Goal: Information Seeking & Learning: Learn about a topic

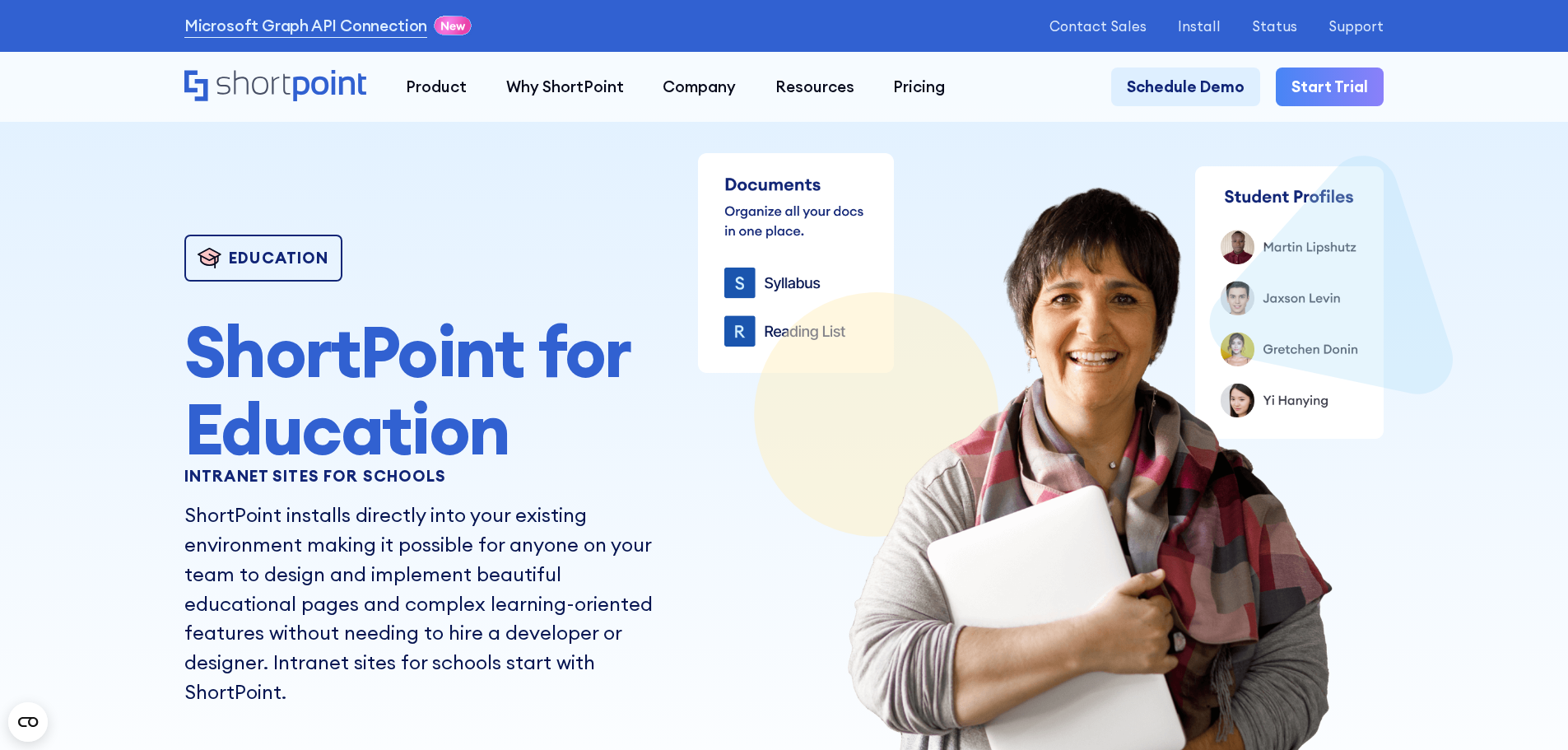
scroll to position [3, 0]
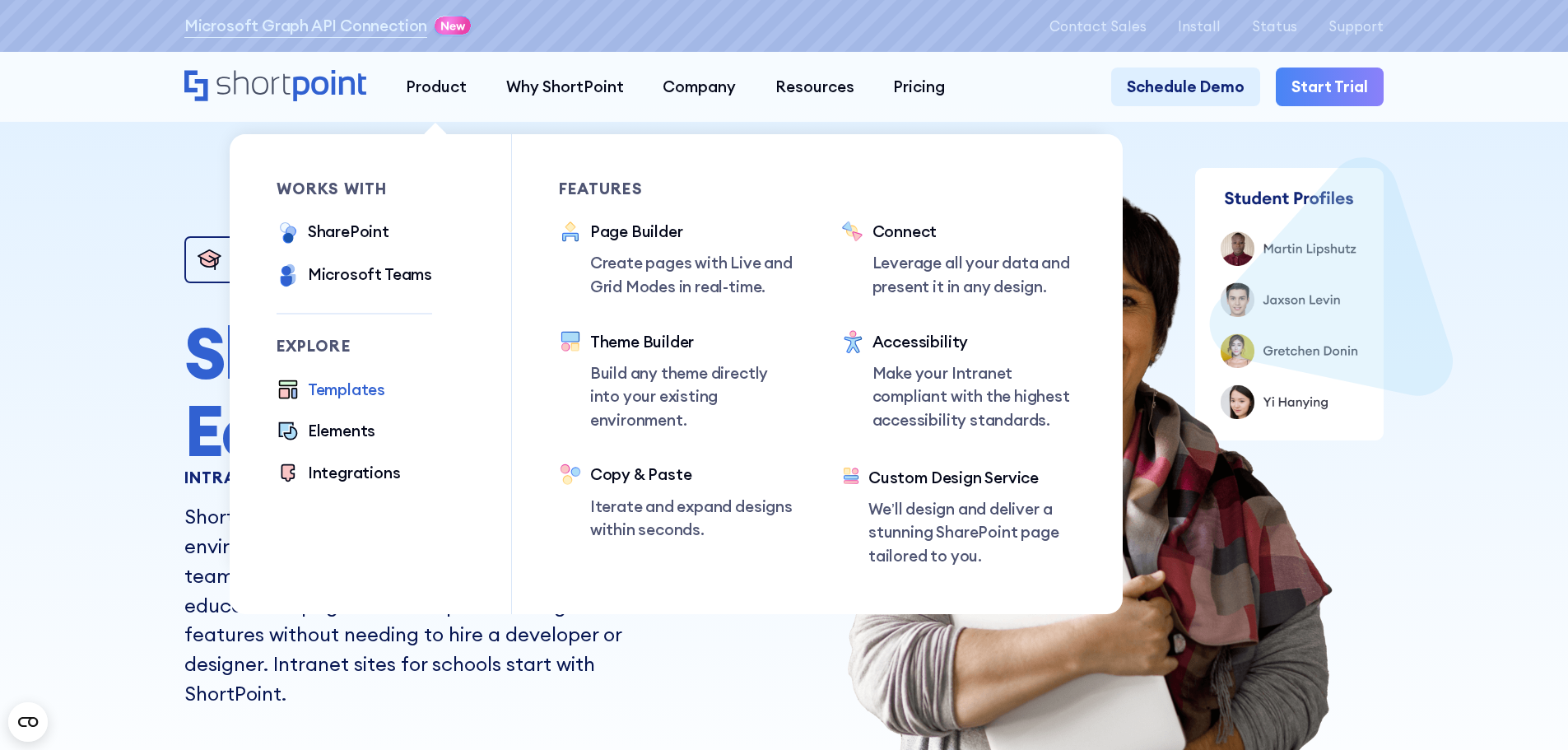
click at [358, 394] on div "Templates" at bounding box center [346, 389] width 78 height 24
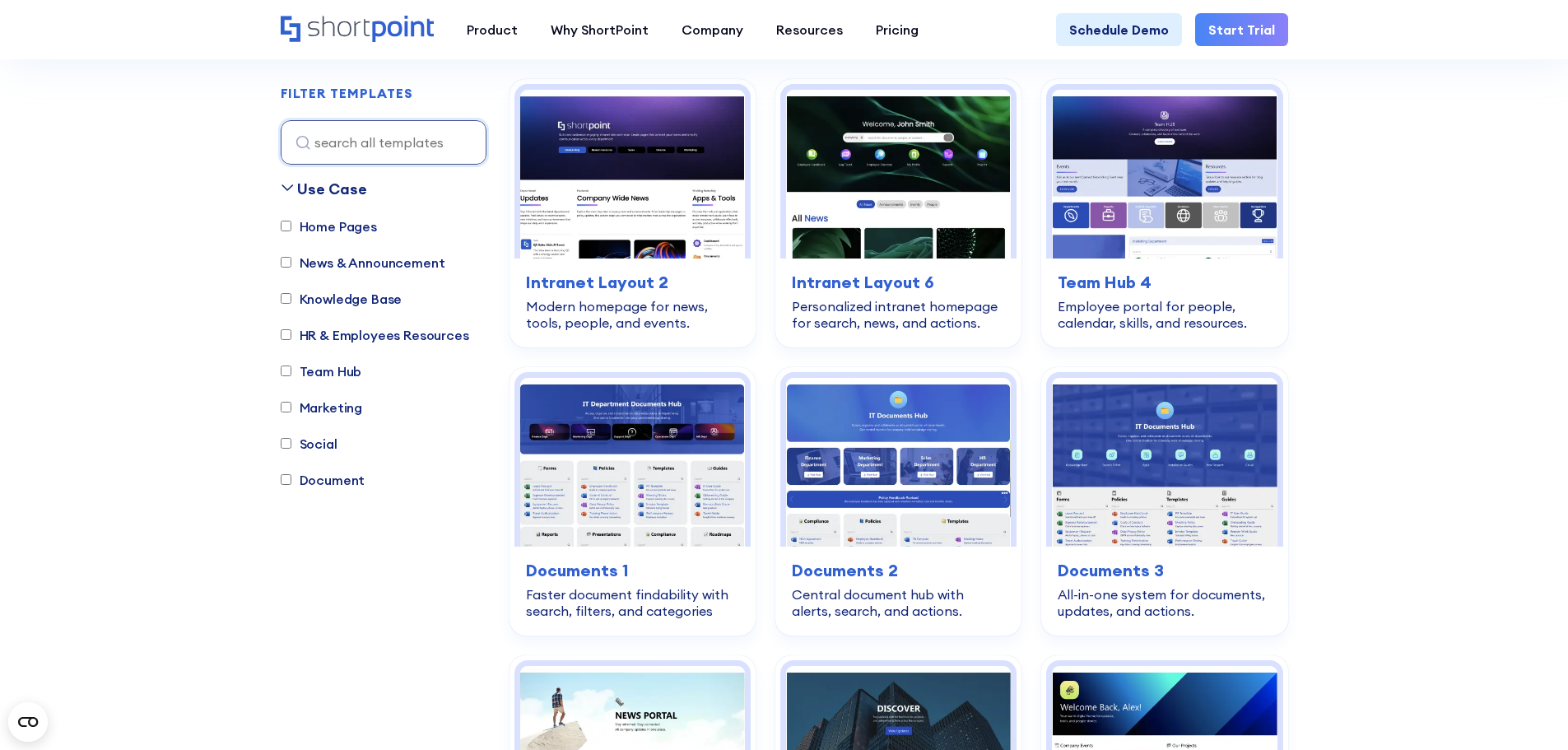
scroll to position [492, 0]
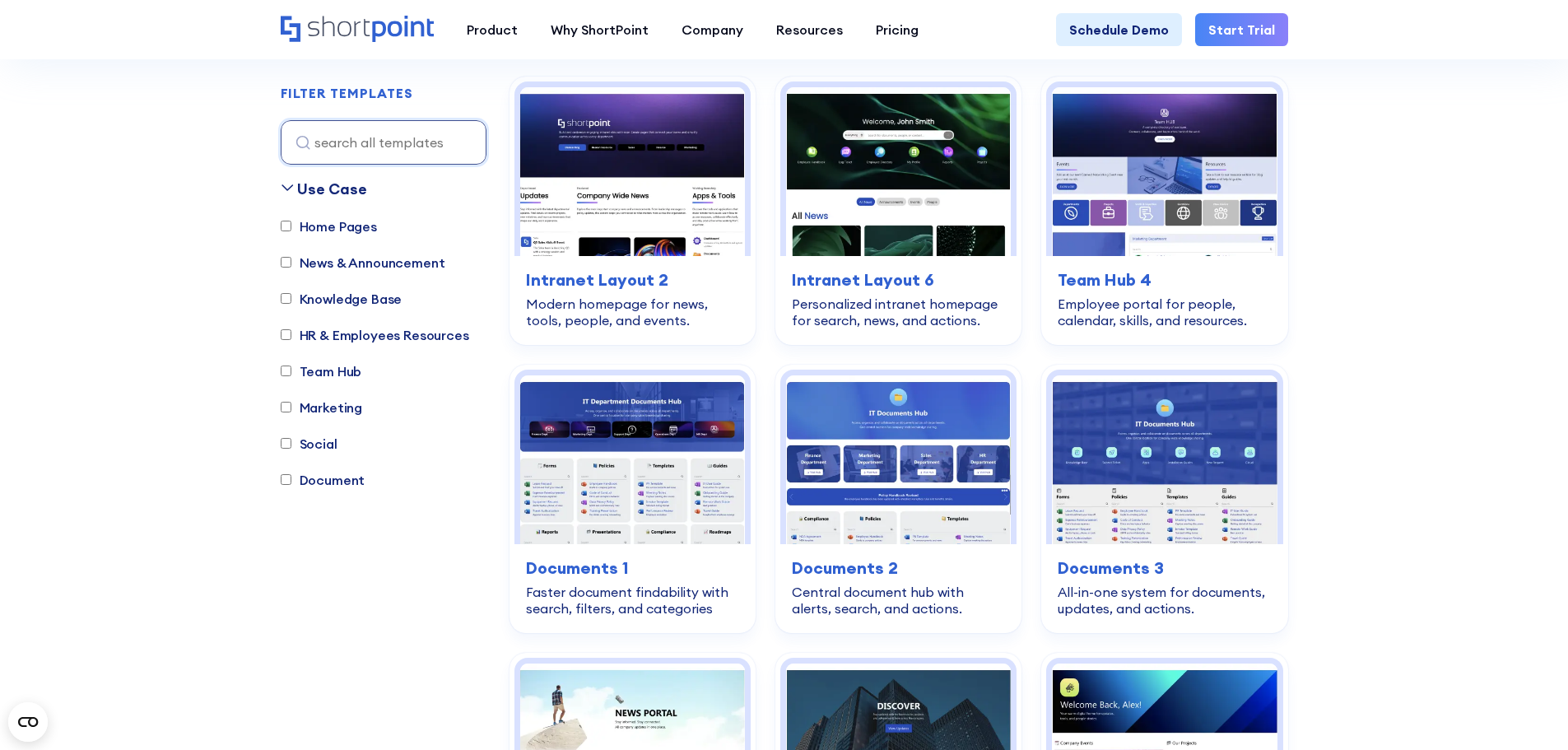
click at [287, 223] on input "Home Pages" at bounding box center [286, 226] width 10 height 10
checkbox input "true"
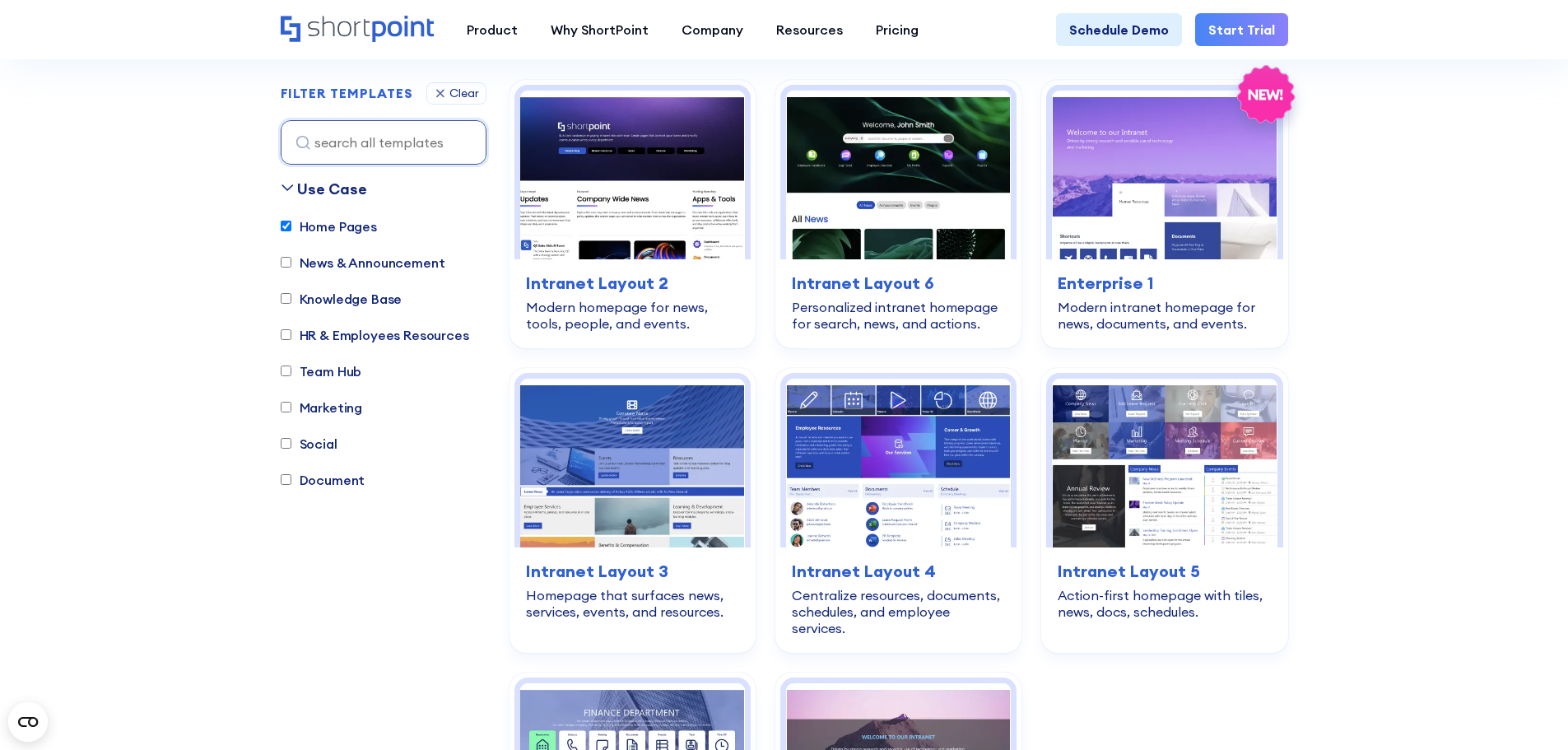
scroll to position [486, 0]
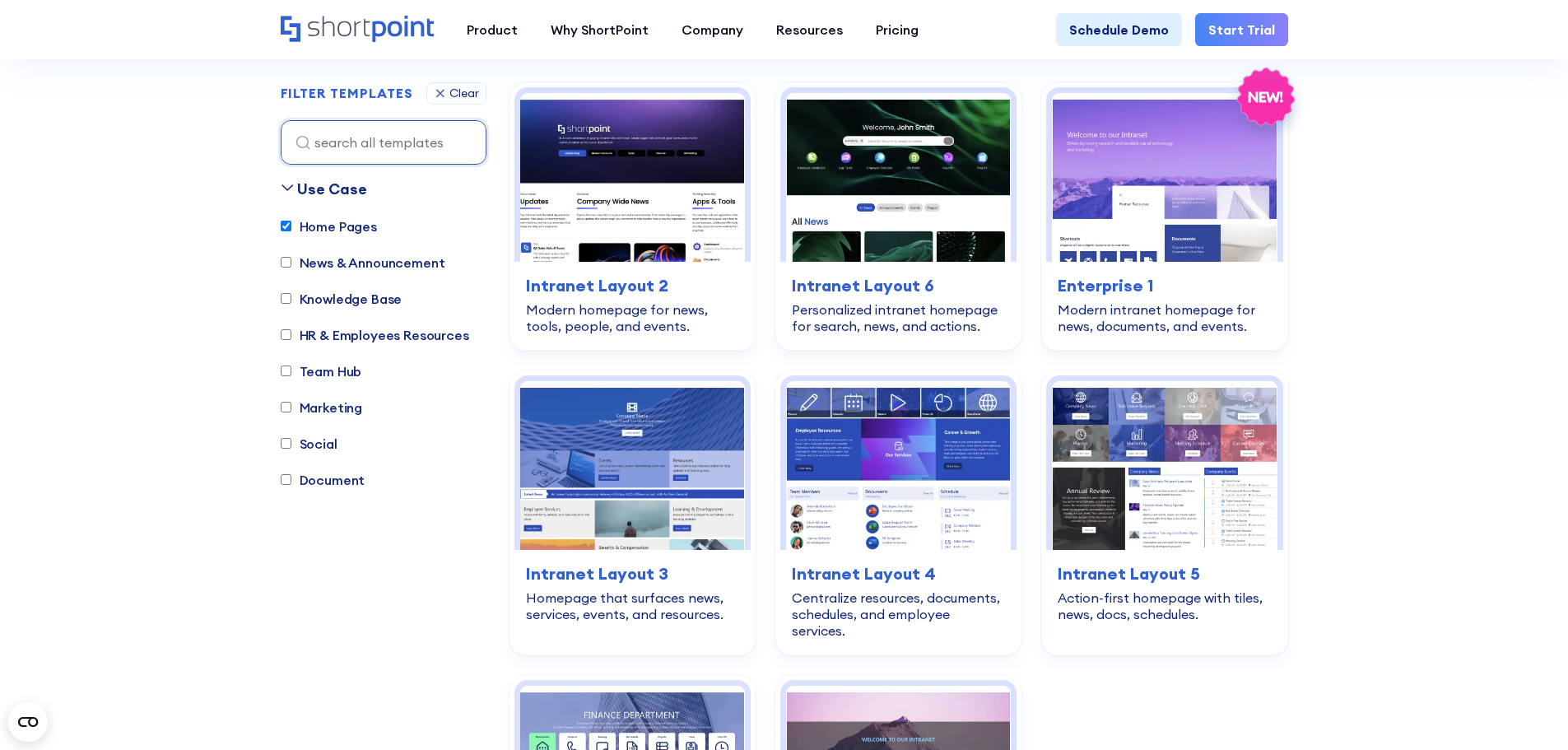
click at [285, 335] on input "HR & Employees Resources" at bounding box center [286, 335] width 10 height 10
checkbox input "true"
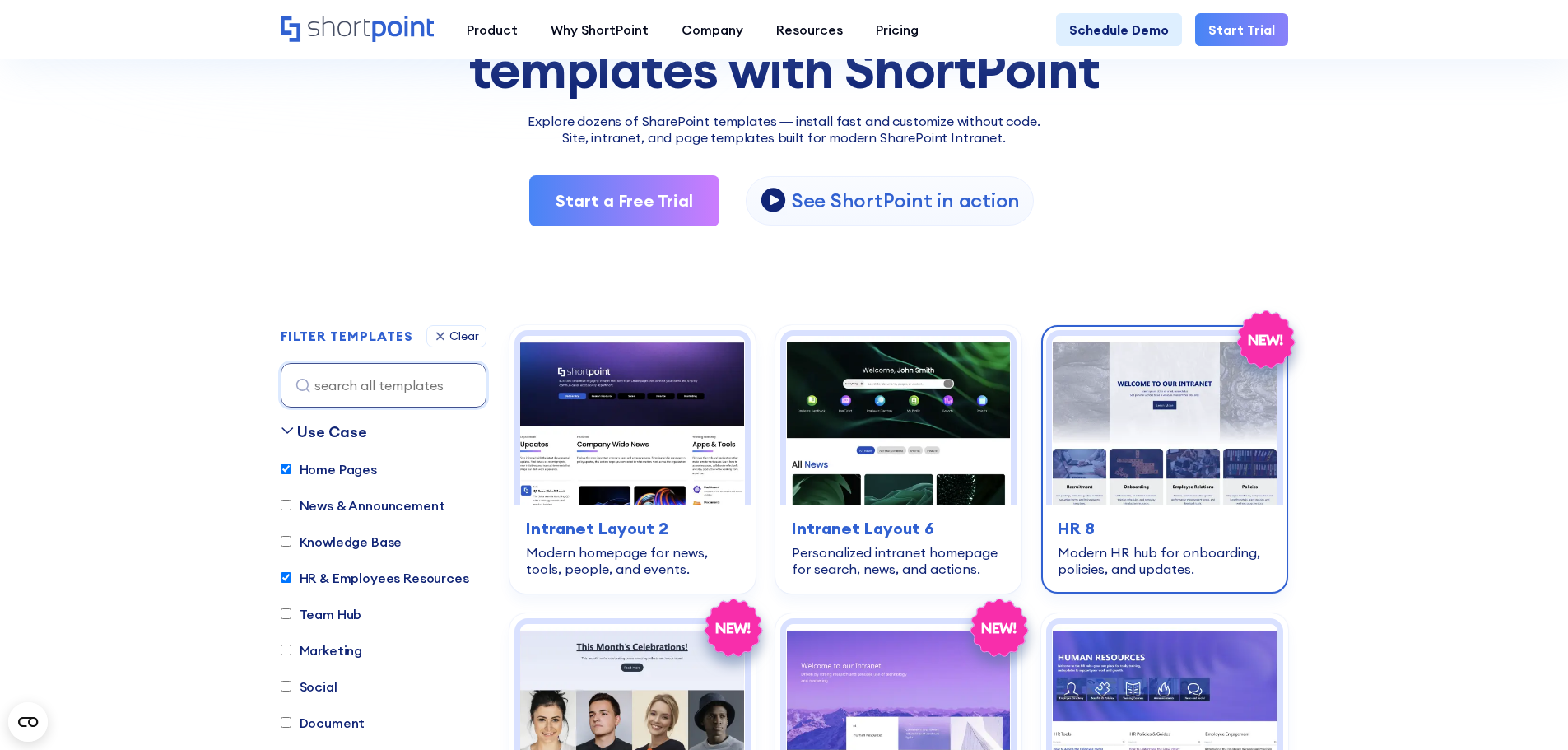
scroll to position [241, 0]
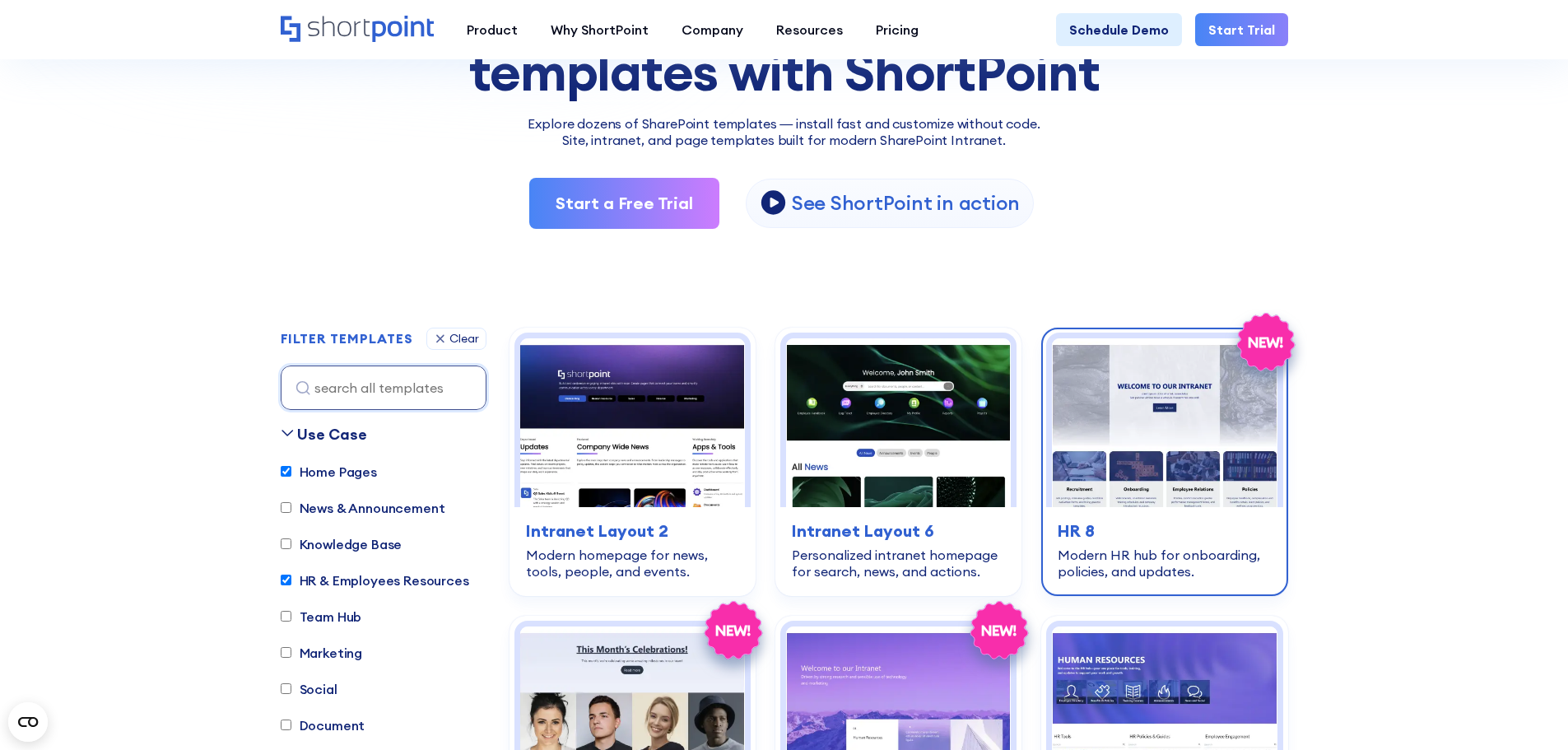
click at [1164, 368] on img at bounding box center [1165, 422] width 225 height 169
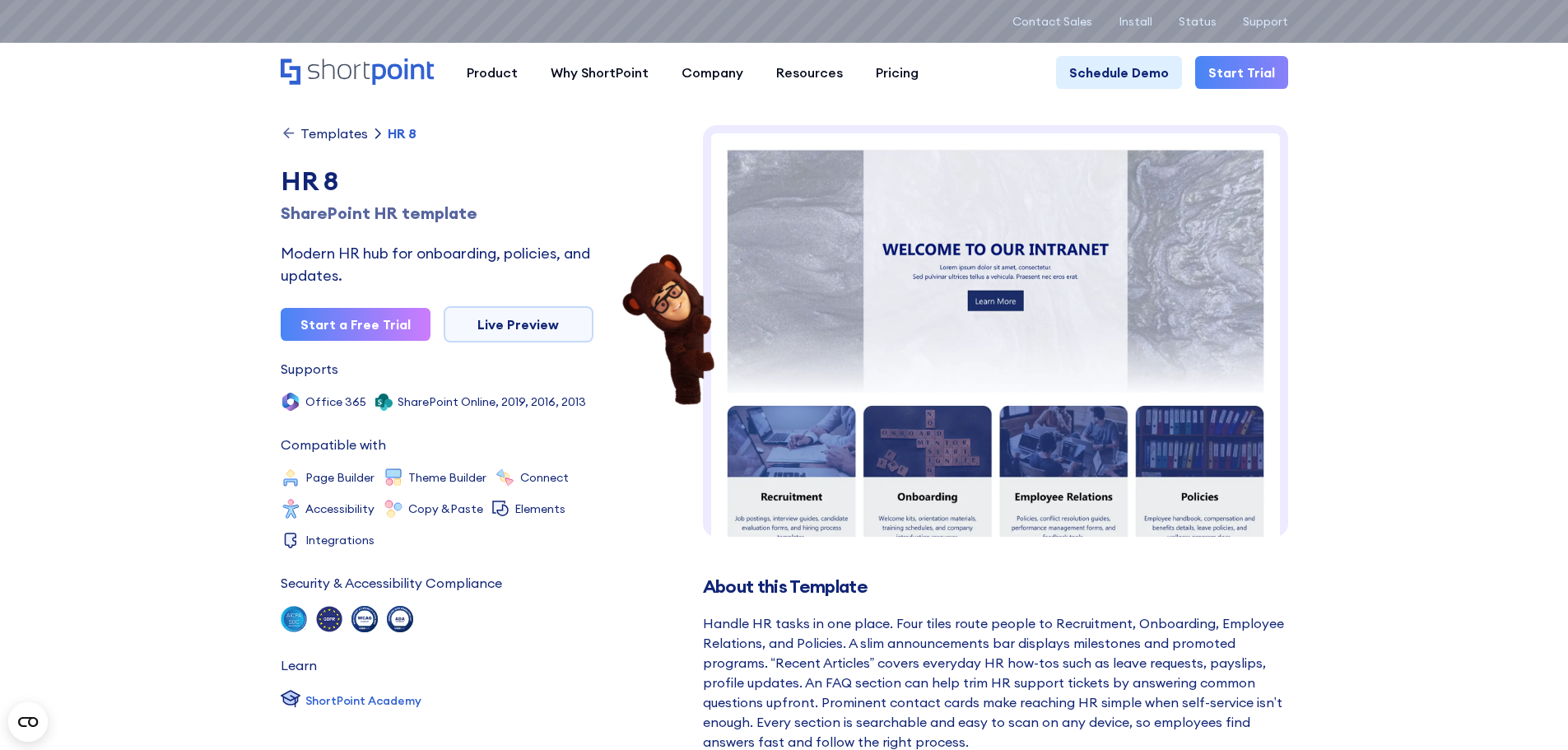
click at [311, 135] on div "Templates" at bounding box center [334, 133] width 67 height 13
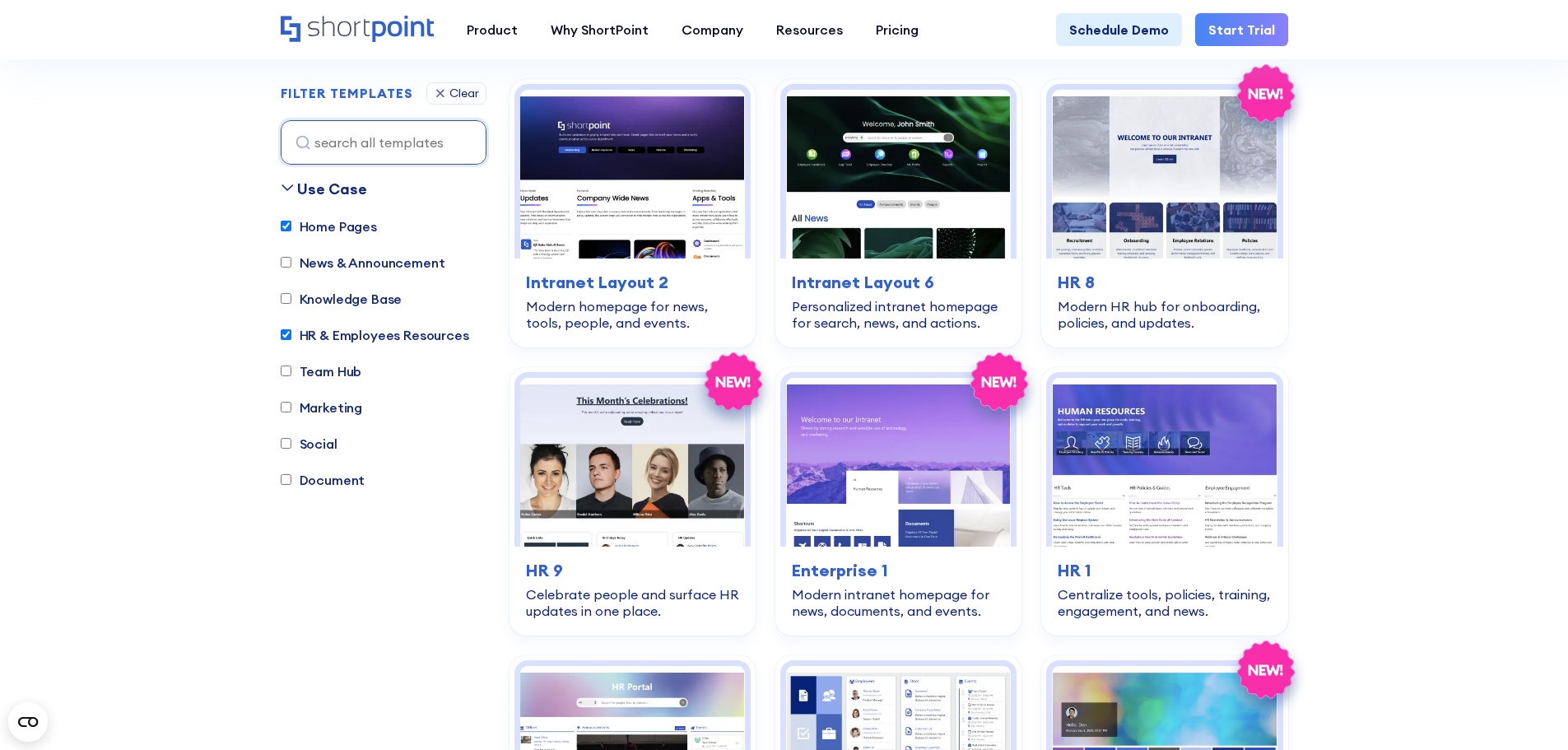
click at [287, 334] on input "HR & Employees Resources" at bounding box center [286, 335] width 10 height 10
checkbox input "false"
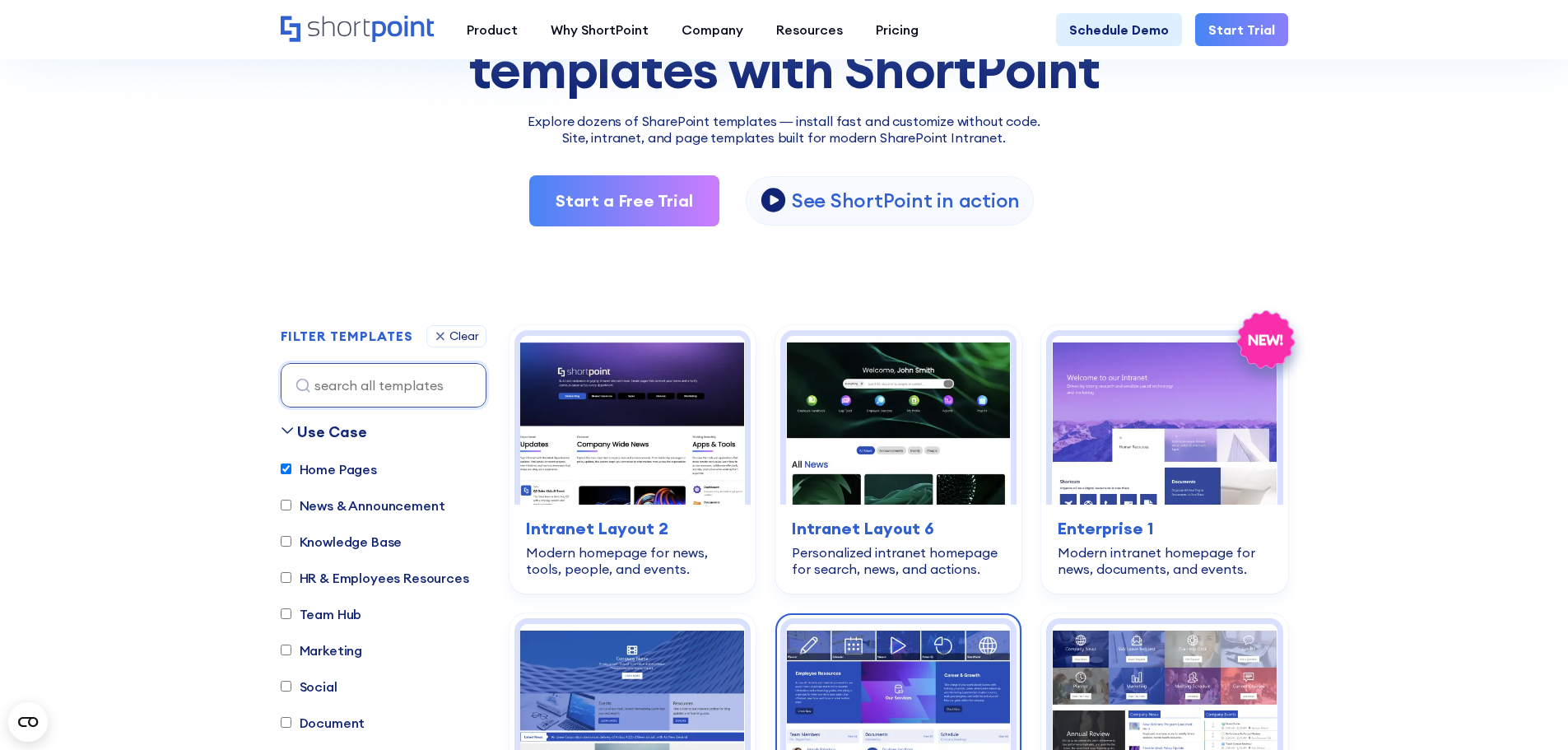
scroll to position [490, 0]
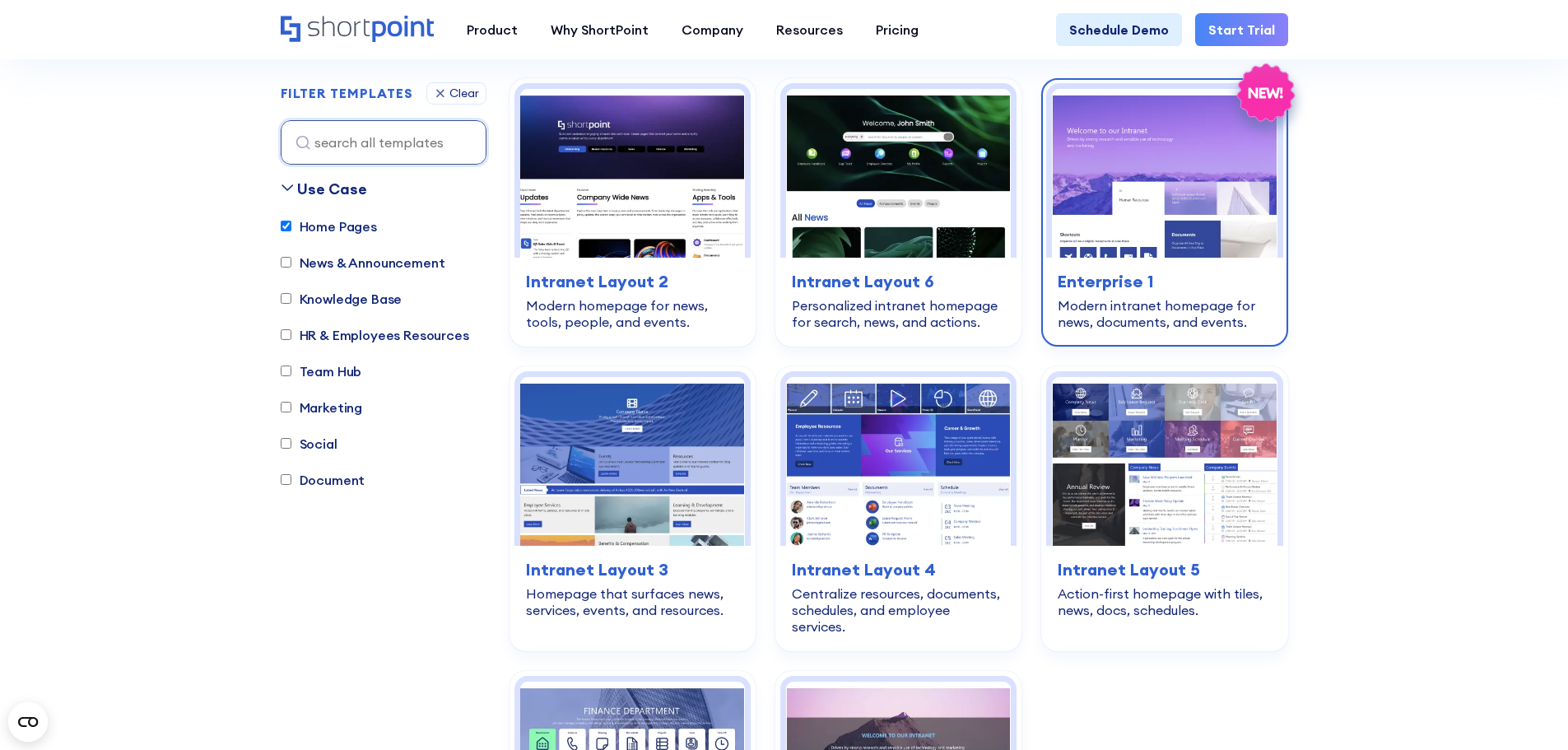
click at [1201, 297] on div "Modern intranet homepage for news, documents, and events." at bounding box center [1164, 314] width 213 height 33
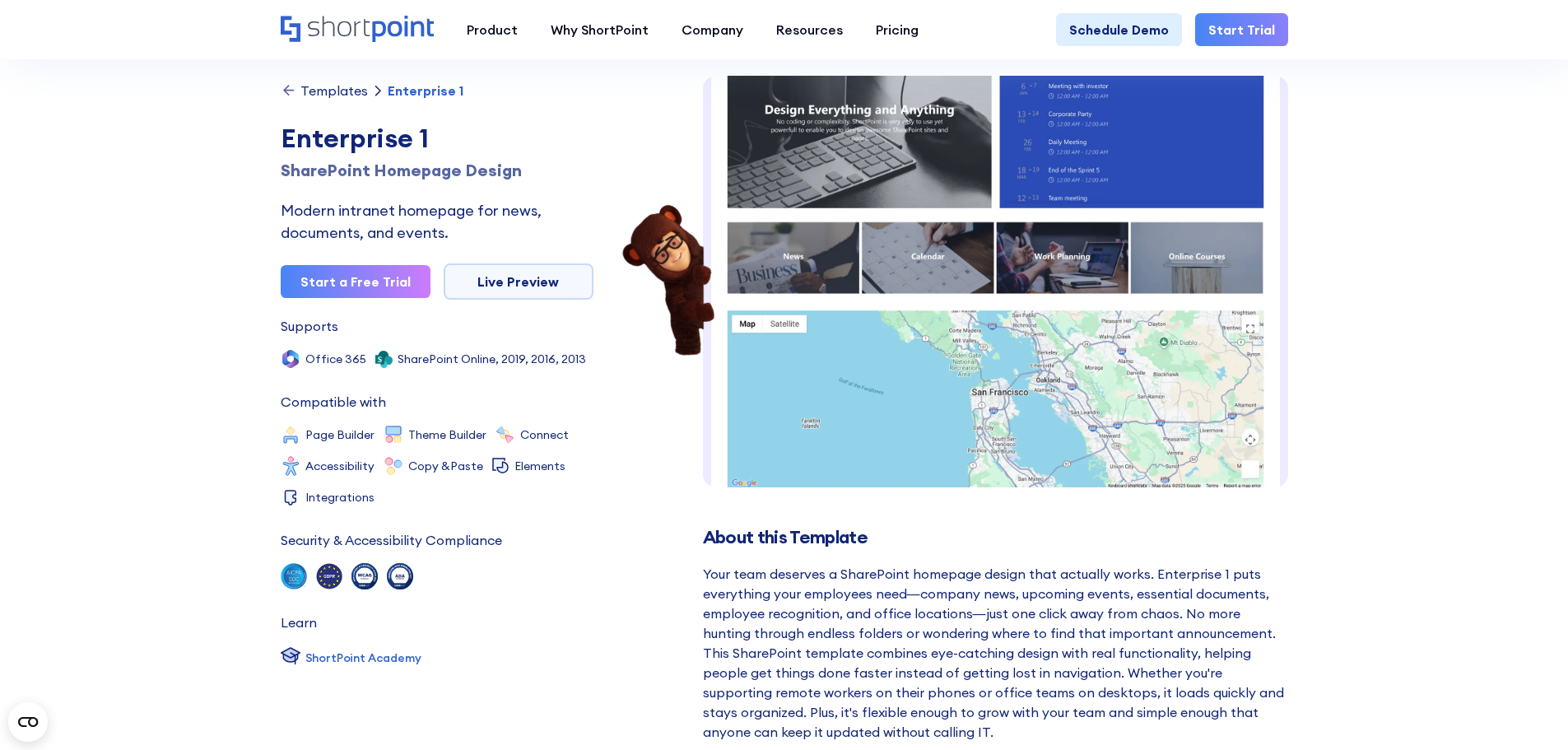
scroll to position [52, 0]
